Goal: Information Seeking & Learning: Learn about a topic

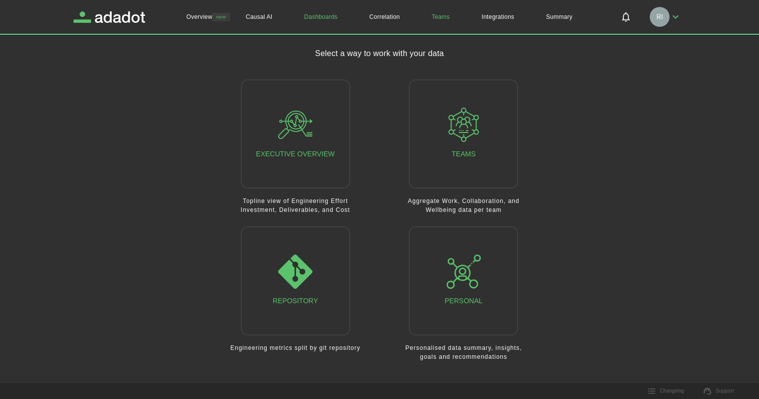
click at [441, 19] on link "Teams" at bounding box center [441, 17] width 50 height 34
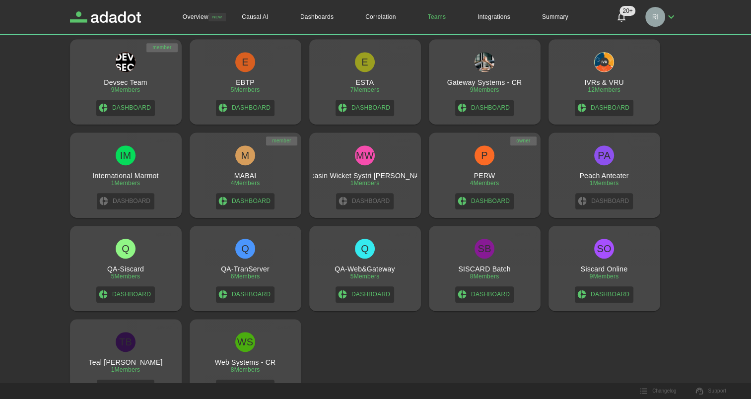
scroll to position [513, 0]
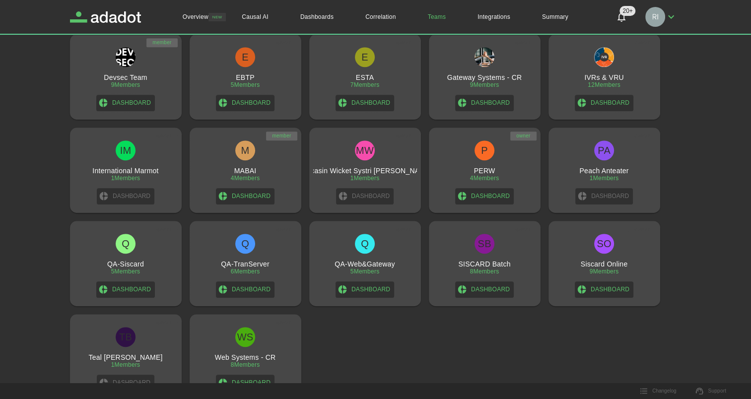
click at [129, 357] on h3 "Teal [PERSON_NAME]" at bounding box center [125, 357] width 74 height 8
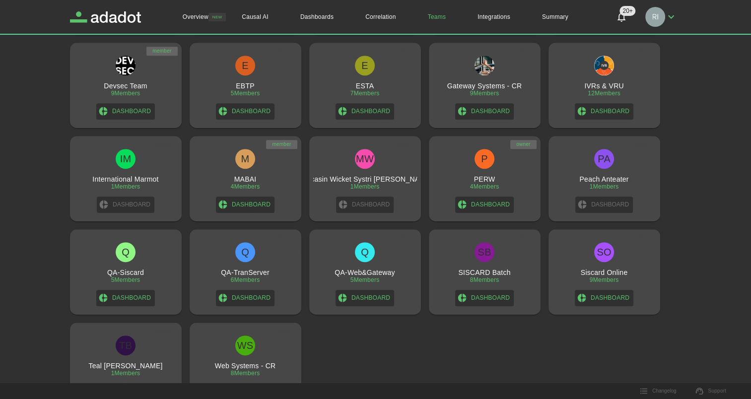
scroll to position [513, 0]
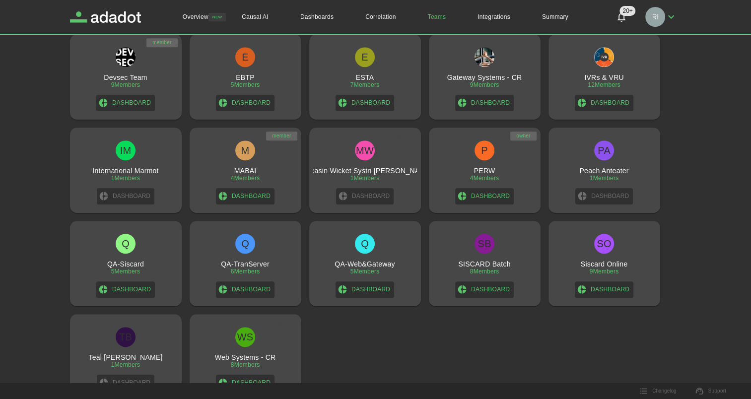
click at [601, 179] on div "1 Members" at bounding box center [604, 178] width 29 height 7
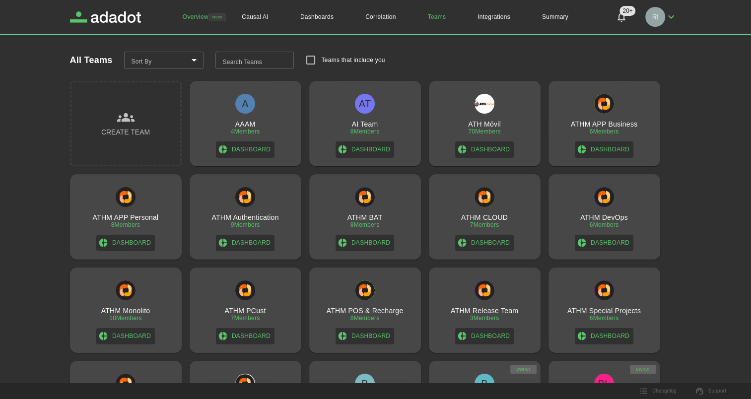
click at [197, 18] on link "Overview" at bounding box center [196, 17] width 58 height 34
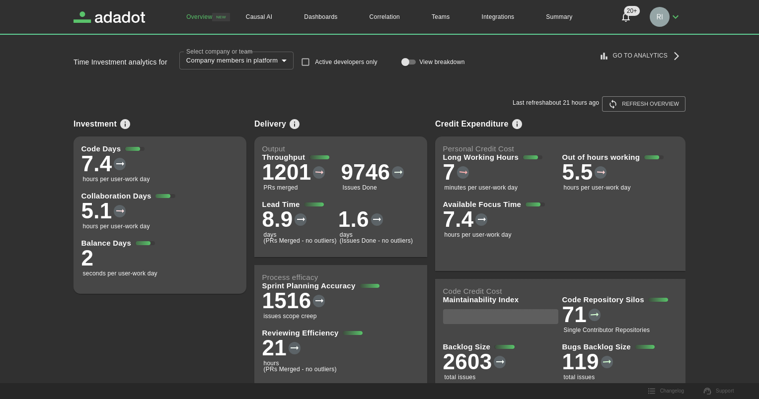
click at [280, 61] on body "**********" at bounding box center [379, 199] width 759 height 399
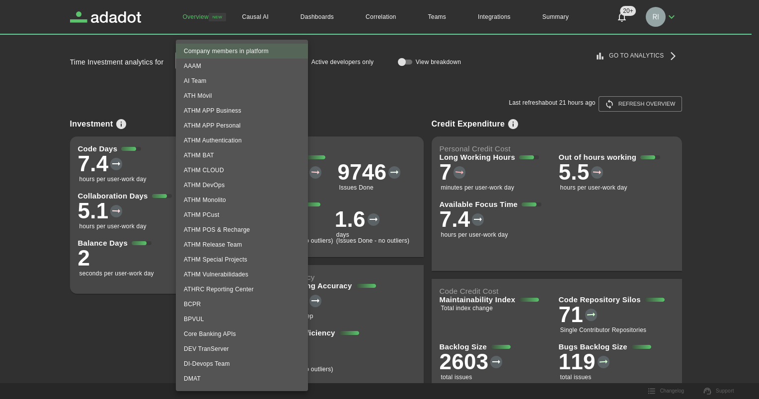
click at [253, 50] on li "Company members in platform" at bounding box center [242, 51] width 132 height 15
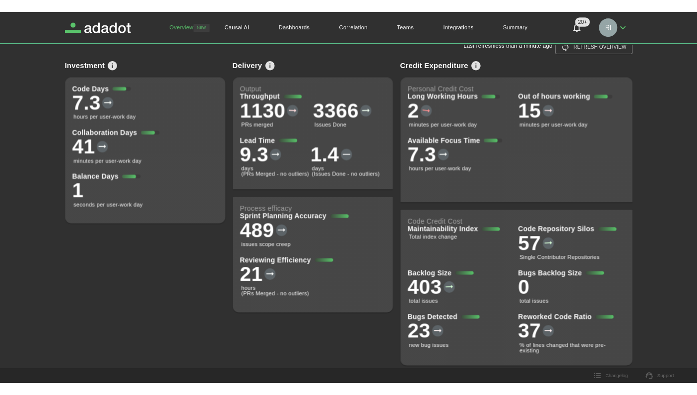
scroll to position [68, 0]
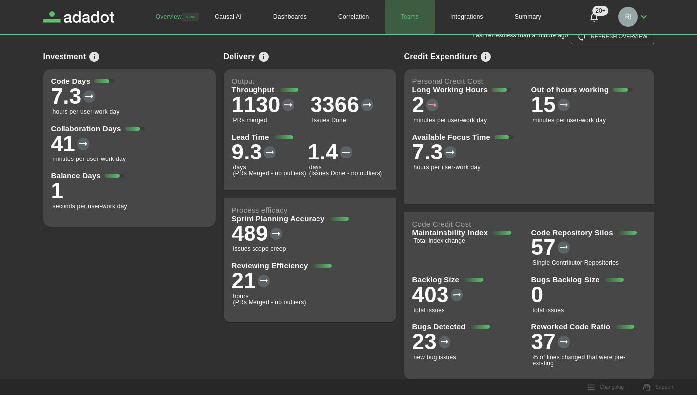
click at [414, 16] on link "Teams" at bounding box center [410, 17] width 50 height 34
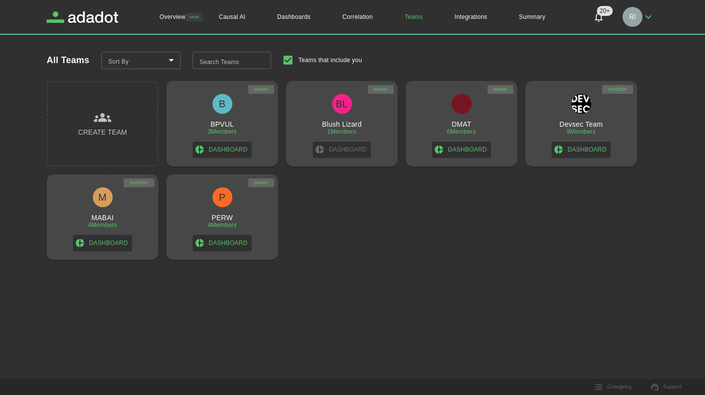
click at [464, 125] on h3 "DMAT" at bounding box center [462, 124] width 20 height 8
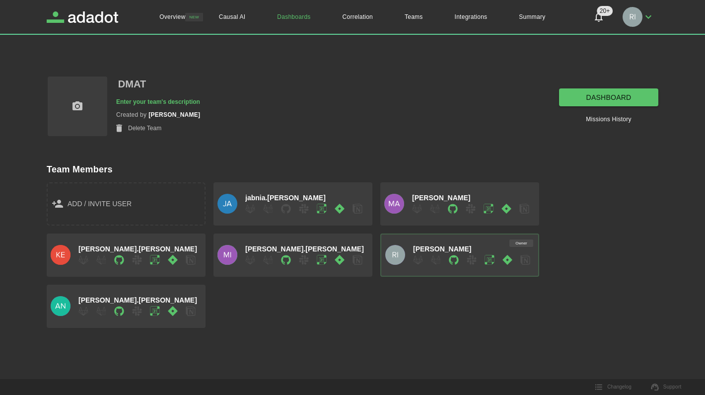
click at [596, 95] on link "dashboard" at bounding box center [608, 97] width 99 height 18
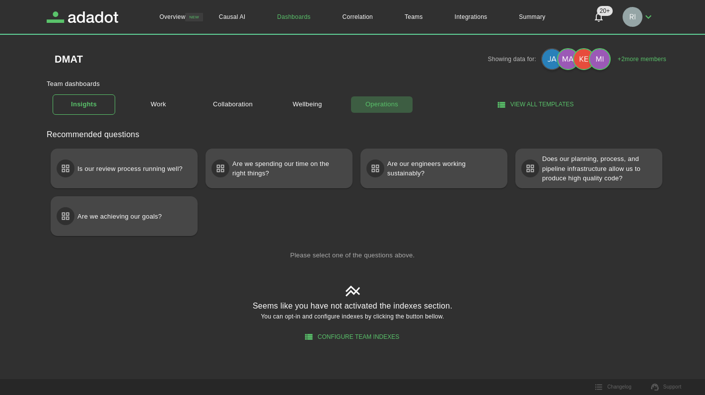
click at [384, 105] on link "Operations" at bounding box center [381, 104] width 63 height 17
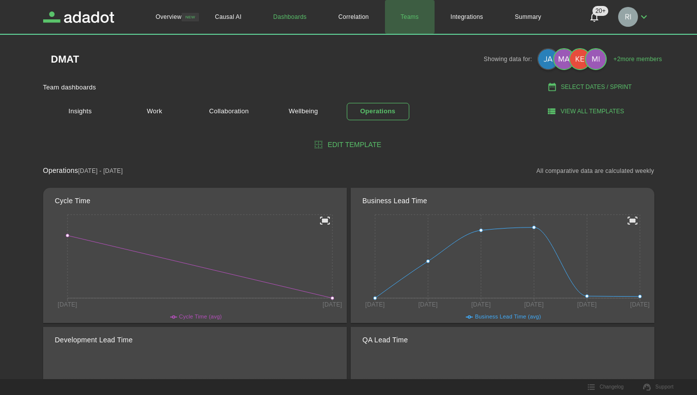
click at [411, 17] on link "Teams" at bounding box center [410, 17] width 50 height 34
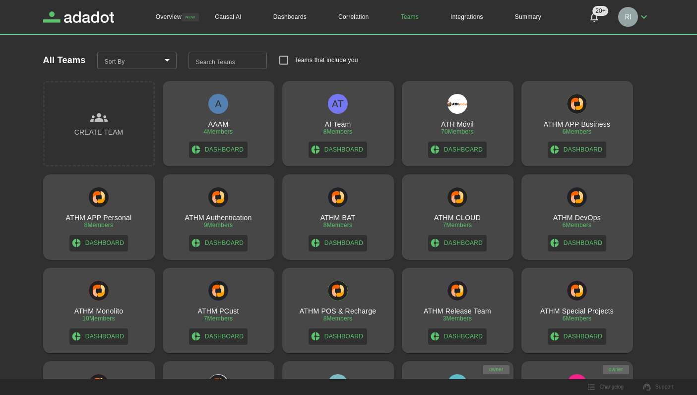
click at [212, 216] on h3 "ATHM Authentication" at bounding box center [218, 217] width 67 height 8
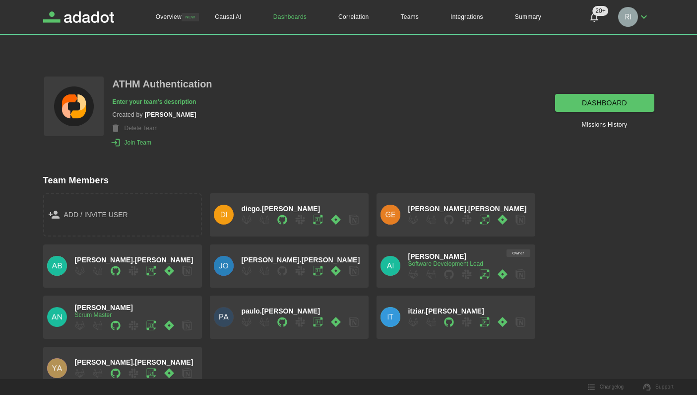
click at [612, 104] on link "dashboard" at bounding box center [604, 103] width 99 height 18
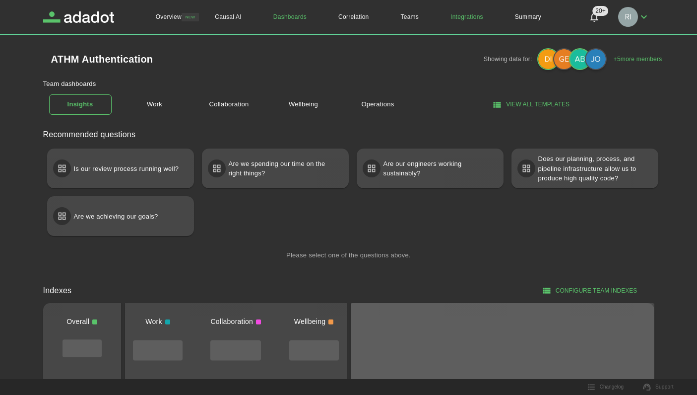
click at [471, 16] on link "Integrations" at bounding box center [467, 17] width 65 height 34
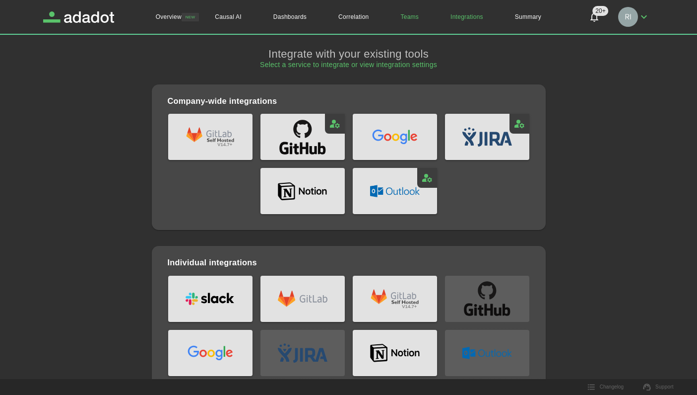
click at [410, 16] on link "Teams" at bounding box center [410, 17] width 50 height 34
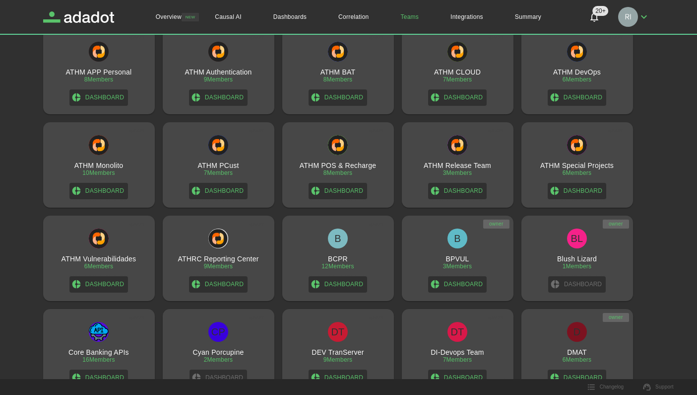
scroll to position [149, 0]
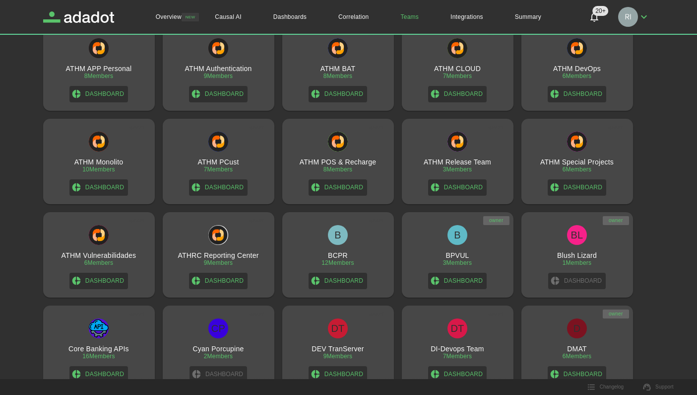
click at [339, 70] on h3 "ATHM BAT" at bounding box center [338, 69] width 35 height 8
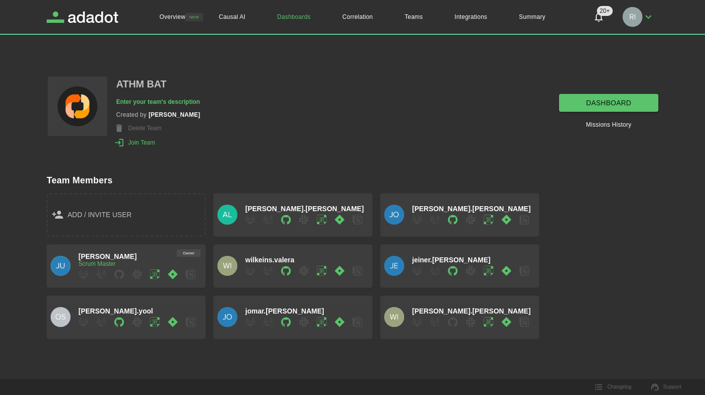
click at [616, 100] on link "dashboard" at bounding box center [608, 103] width 99 height 18
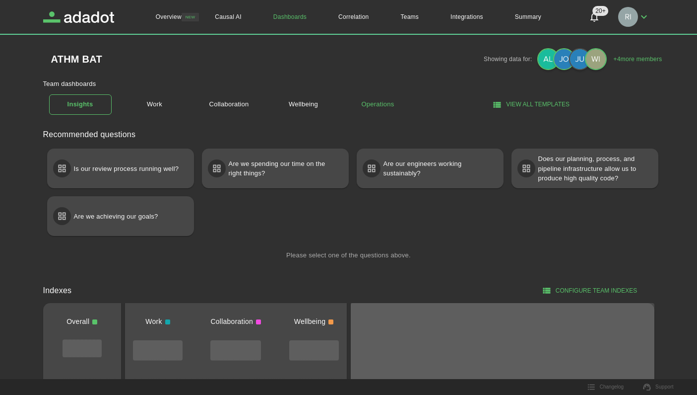
click at [384, 104] on link "Operations" at bounding box center [378, 104] width 63 height 17
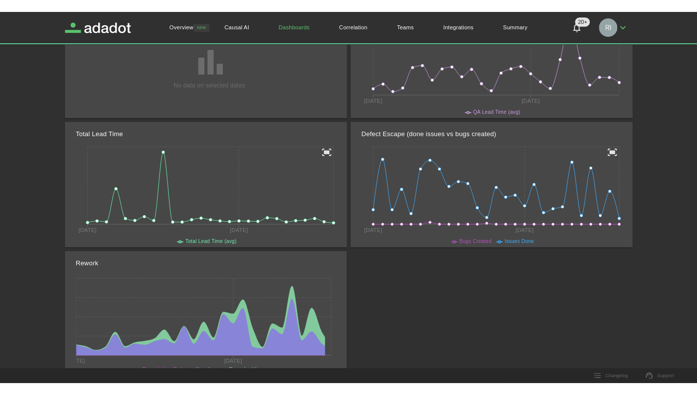
scroll to position [395, 0]
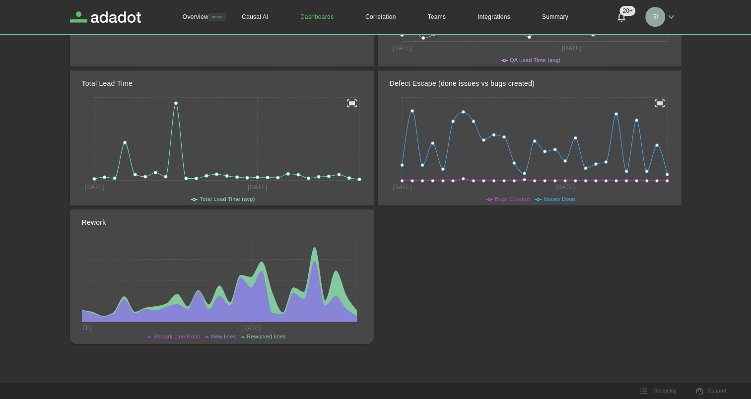
click at [664, 264] on div "Rework [DATE] [DATE] Rework Line Ratio New lines Reworked lines" at bounding box center [374, 273] width 616 height 143
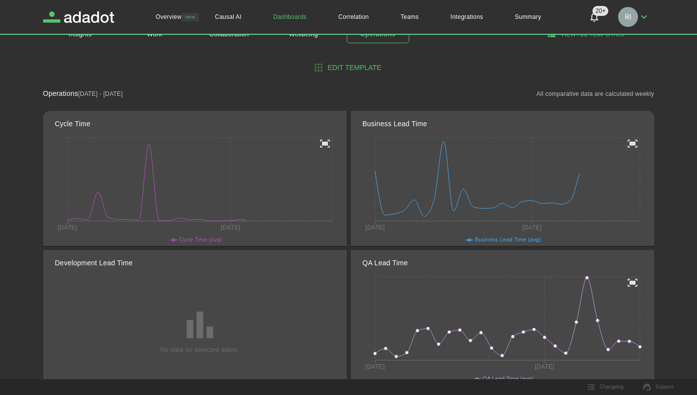
scroll to position [49, 0]
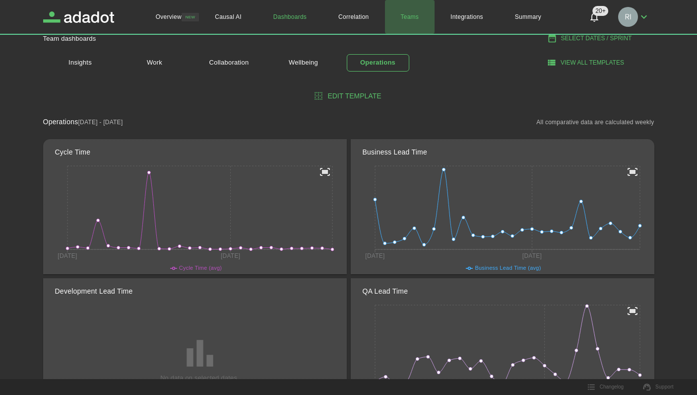
click at [413, 17] on link "Teams" at bounding box center [410, 17] width 50 height 34
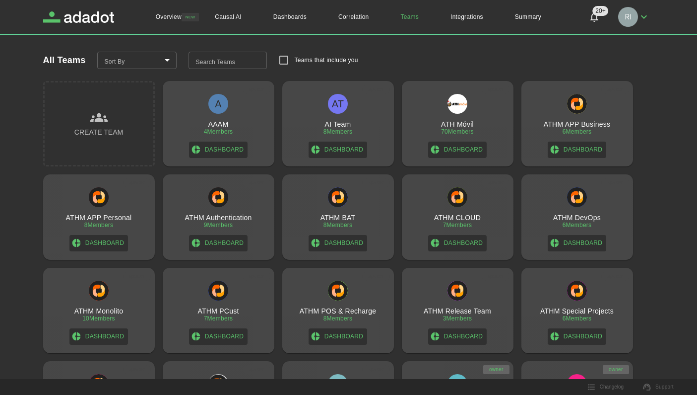
click at [341, 209] on div "ATHM BAT 8 Members Dashboard" at bounding box center [338, 219] width 104 height 64
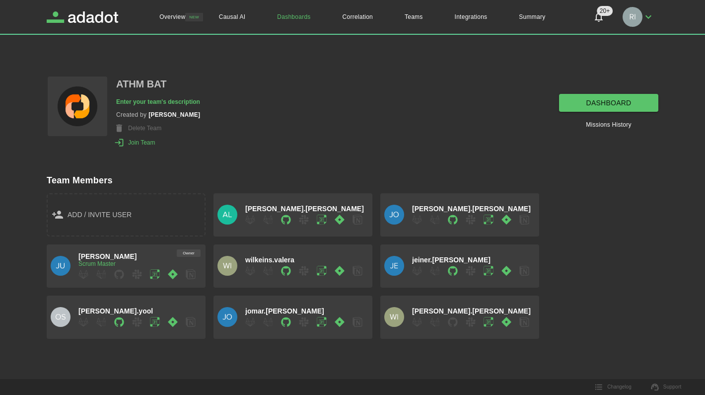
click at [603, 106] on link "dashboard" at bounding box center [608, 103] width 99 height 18
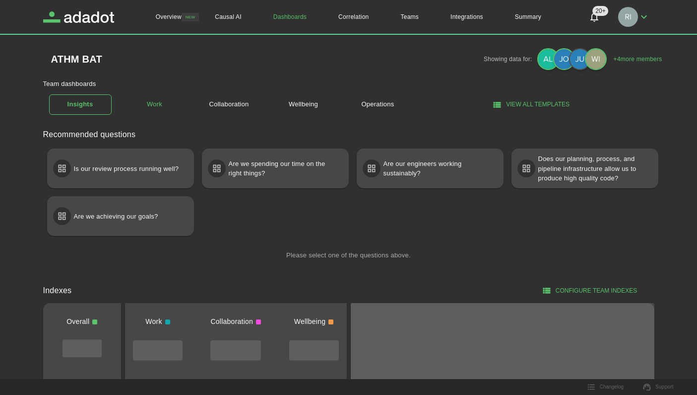
click at [157, 105] on link "Work" at bounding box center [155, 104] width 63 height 17
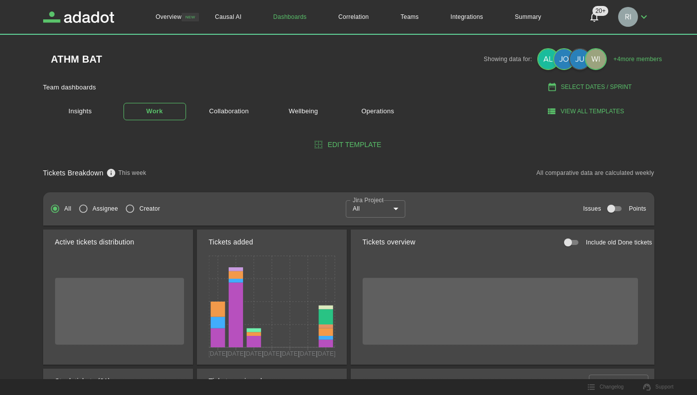
click at [597, 87] on button "Select Dates / Sprint" at bounding box center [591, 87] width 128 height 16
select select "*"
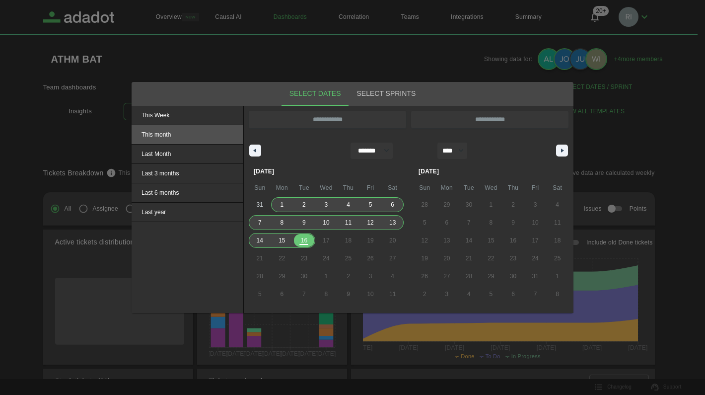
click at [164, 135] on span "This month" at bounding box center [188, 134] width 112 height 19
type input "**********"
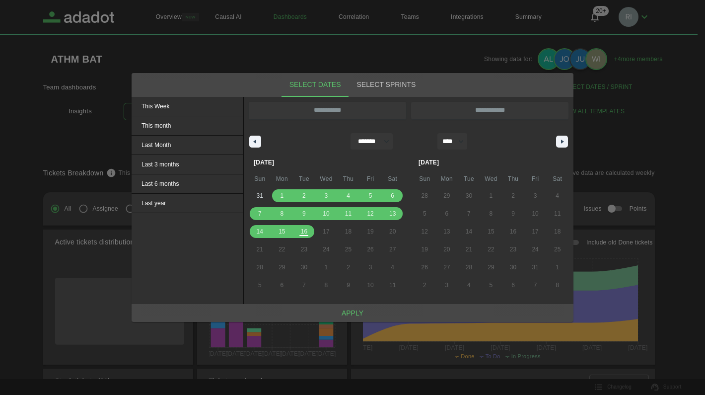
click at [357, 312] on button "Apply" at bounding box center [353, 313] width 442 height 18
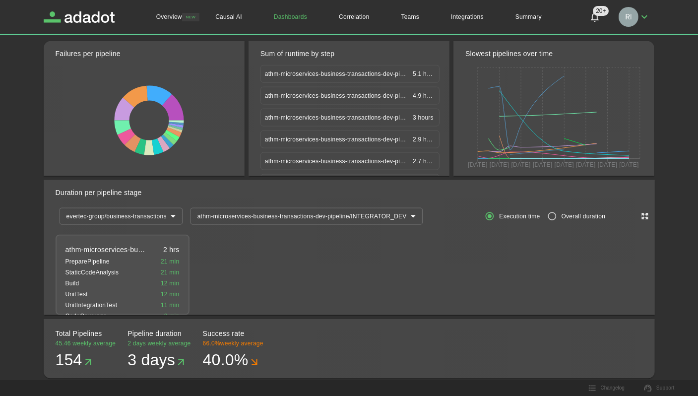
scroll to position [1255, 0]
